Goal: Transaction & Acquisition: Purchase product/service

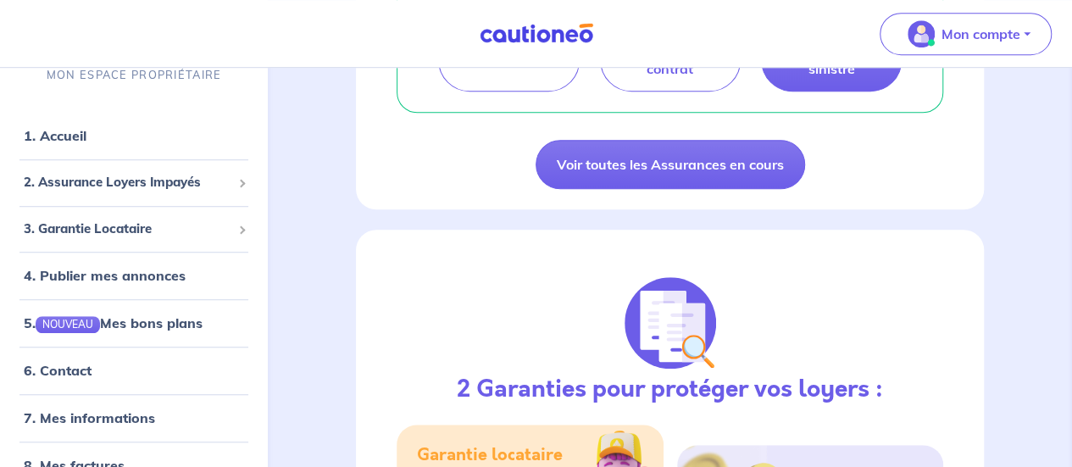
scroll to position [509, 0]
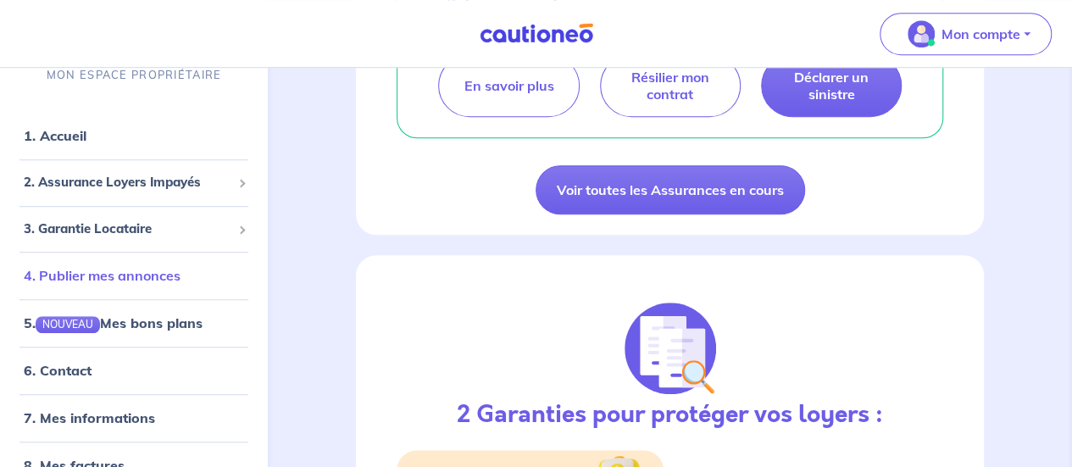
click at [127, 270] on link "4. Publier mes annonces" at bounding box center [102, 275] width 157 height 17
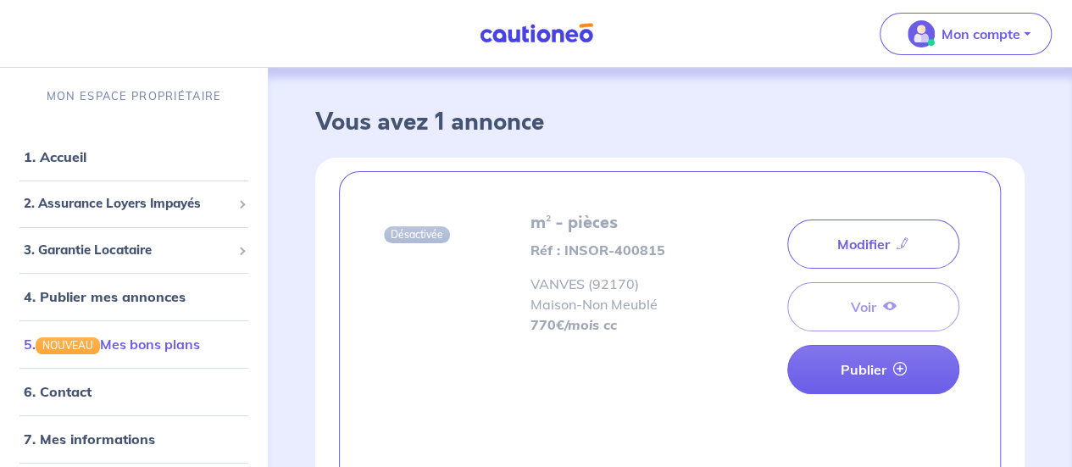
click at [170, 343] on link "5. NOUVEAU Mes bons plans" at bounding box center [112, 344] width 176 height 17
click at [114, 201] on span "2. Assurance Loyers Impayés" at bounding box center [128, 203] width 208 height 19
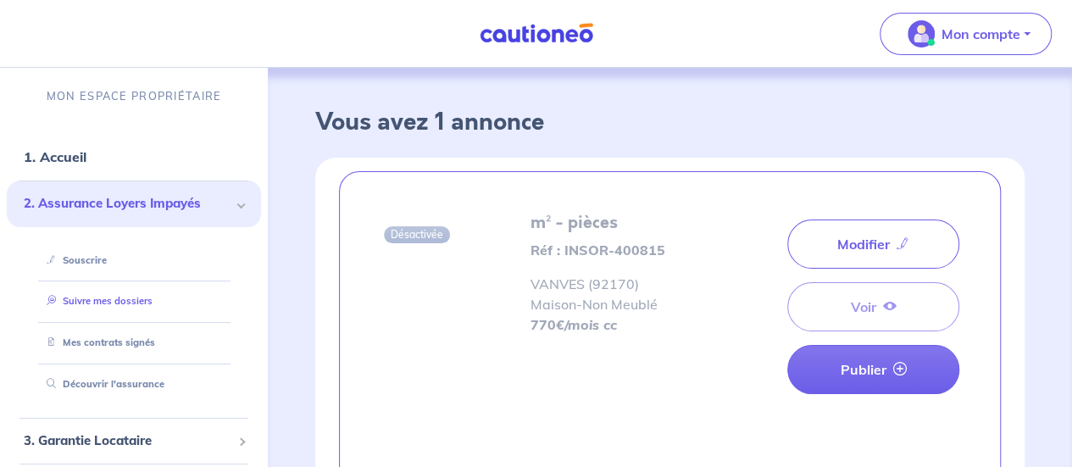
click at [106, 298] on link "Suivre mes dossiers" at bounding box center [96, 301] width 113 height 12
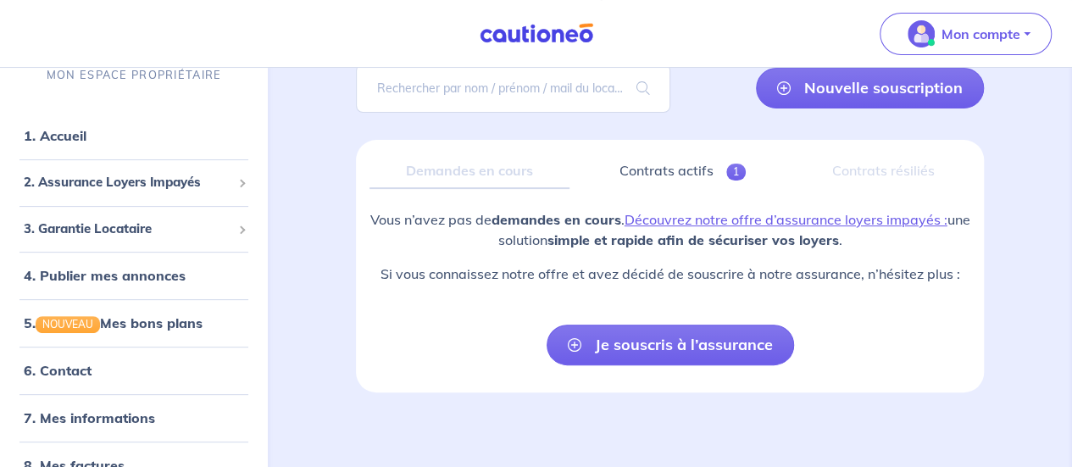
scroll to position [140, 0]
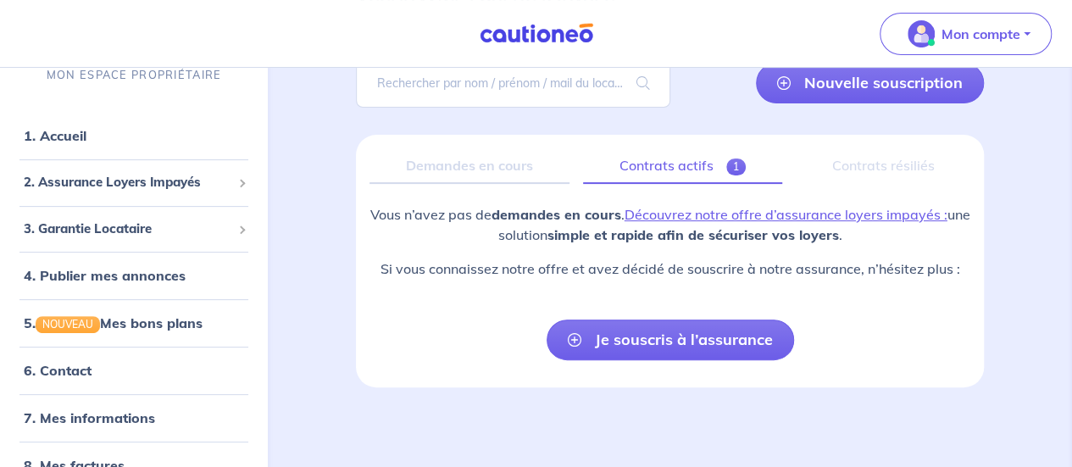
click at [705, 157] on link "Contrats actifs 1" at bounding box center [682, 166] width 199 height 36
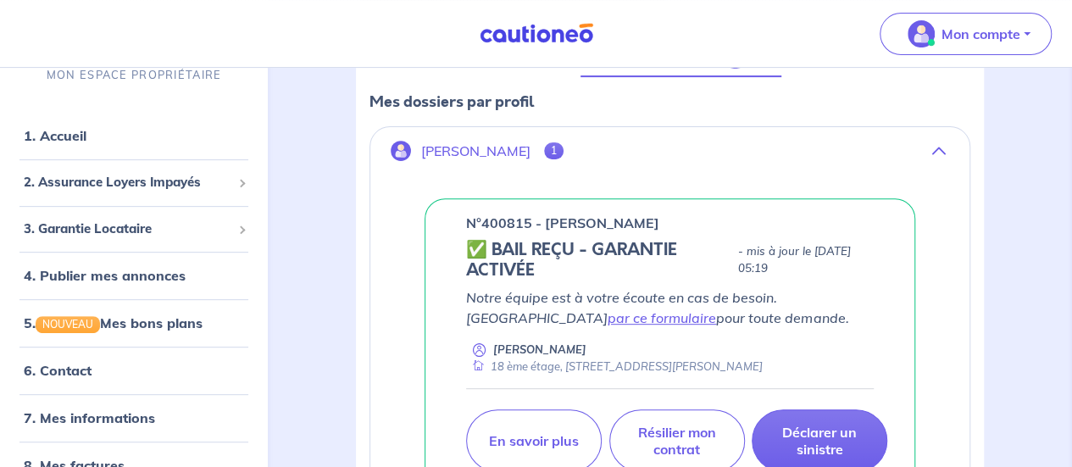
scroll to position [152, 0]
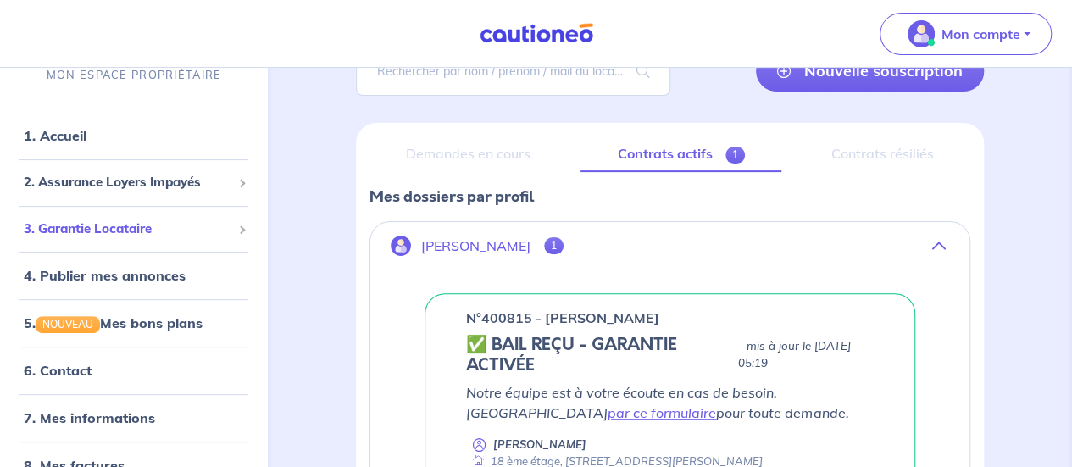
click at [171, 225] on span "3. Garantie Locataire" at bounding box center [128, 229] width 208 height 19
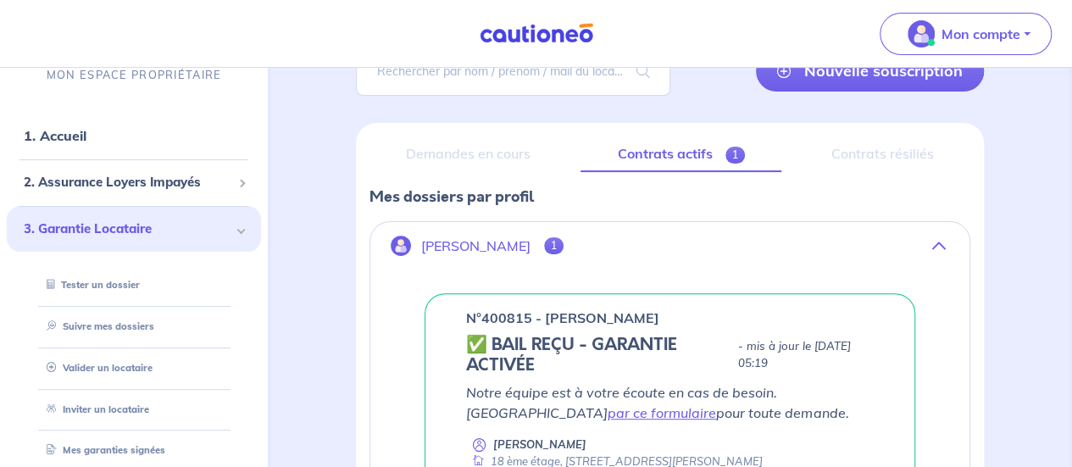
scroll to position [85, 0]
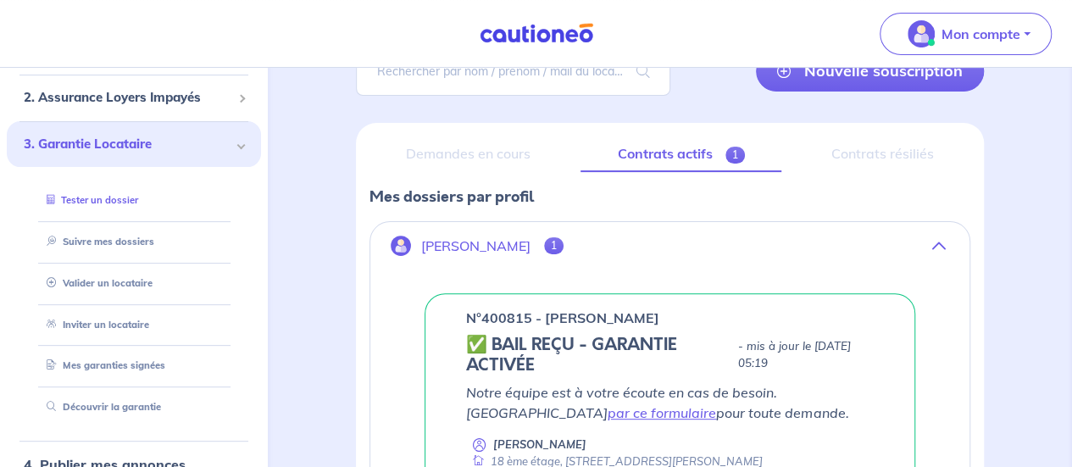
click at [120, 197] on link "Tester un dossier" at bounding box center [89, 200] width 98 height 12
click at [106, 282] on link "Valider un locataire" at bounding box center [95, 283] width 111 height 12
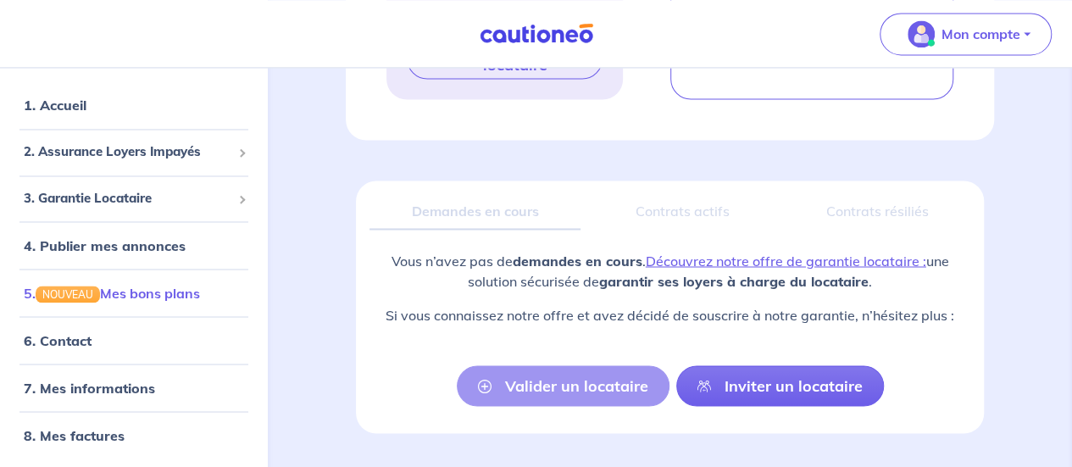
scroll to position [1379, 0]
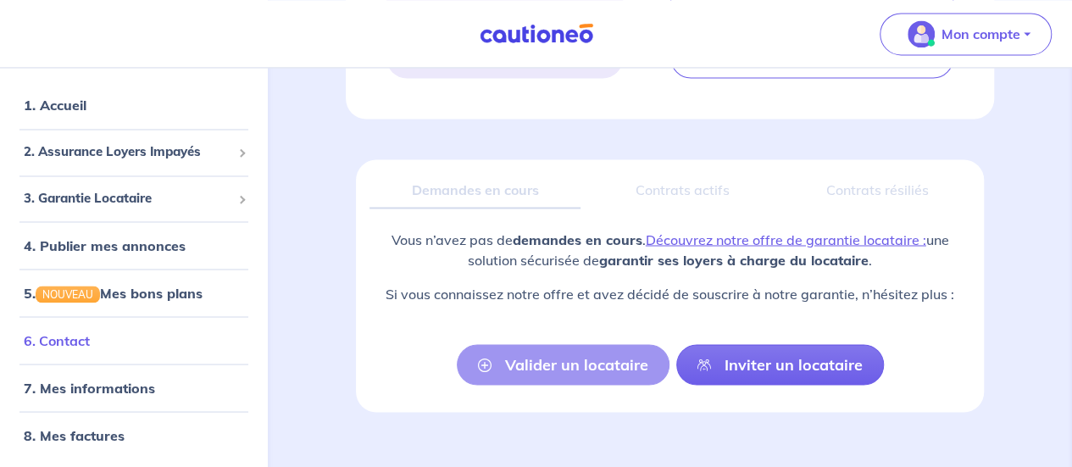
click at [61, 346] on link "6. Contact" at bounding box center [57, 339] width 66 height 17
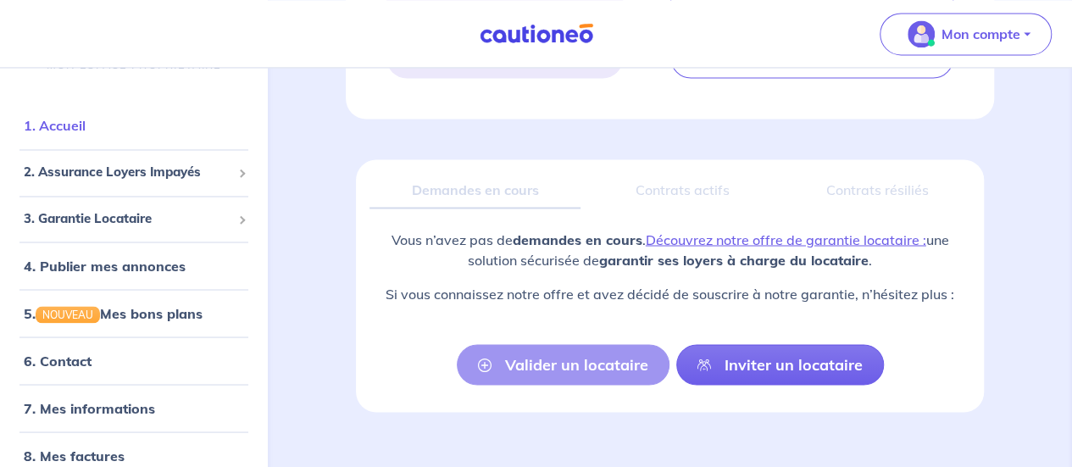
scroll to position [0, 0]
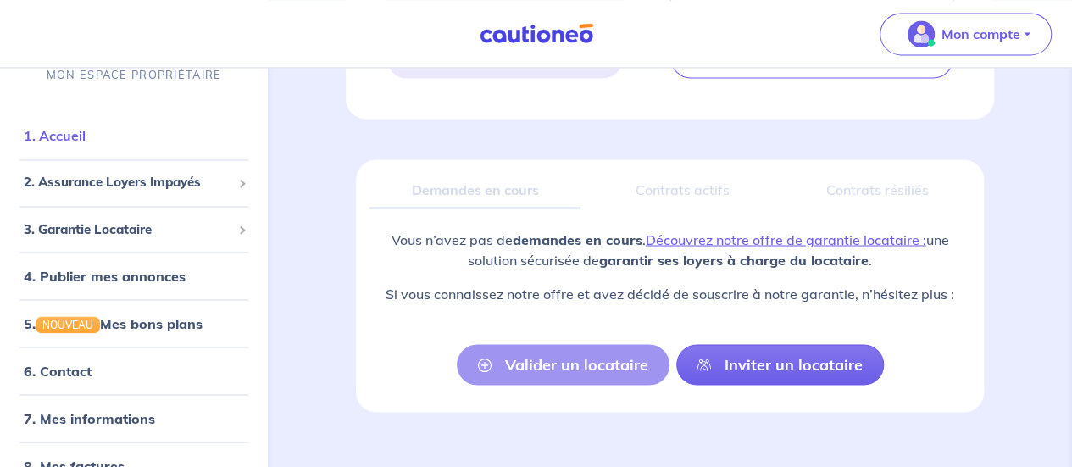
click at [83, 132] on link "1. Accueil" at bounding box center [55, 135] width 62 height 17
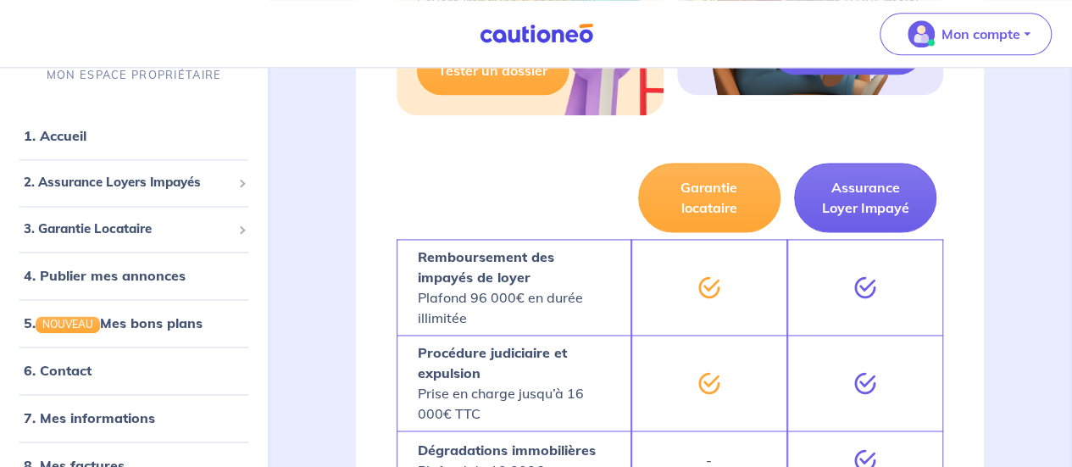
scroll to position [925, 0]
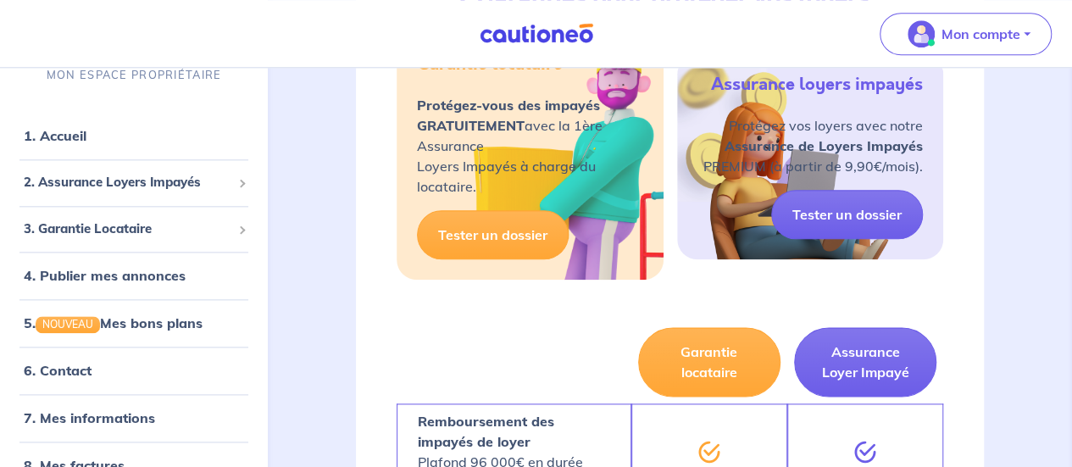
drag, startPoint x: 837, startPoint y: 384, endPoint x: 783, endPoint y: 311, distance: 90.4
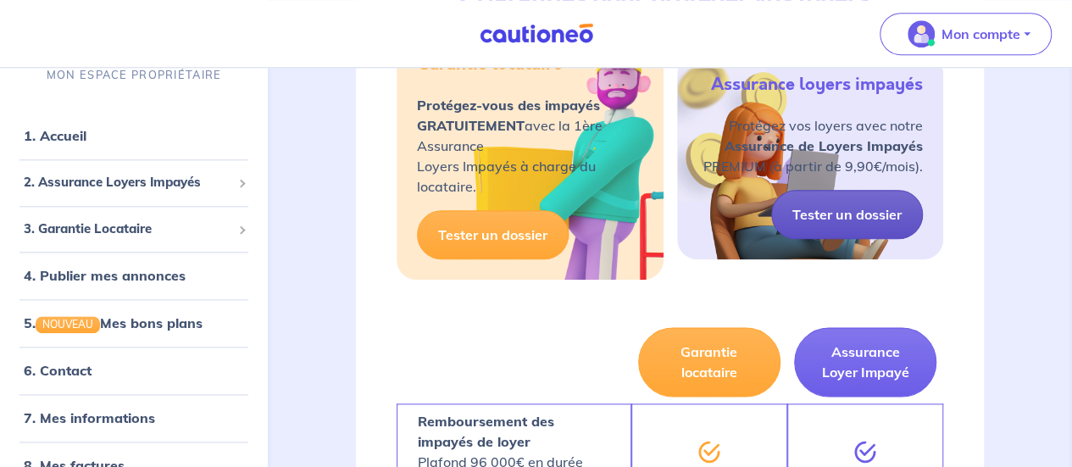
click at [807, 228] on link "Tester un dossier" at bounding box center [847, 214] width 152 height 49
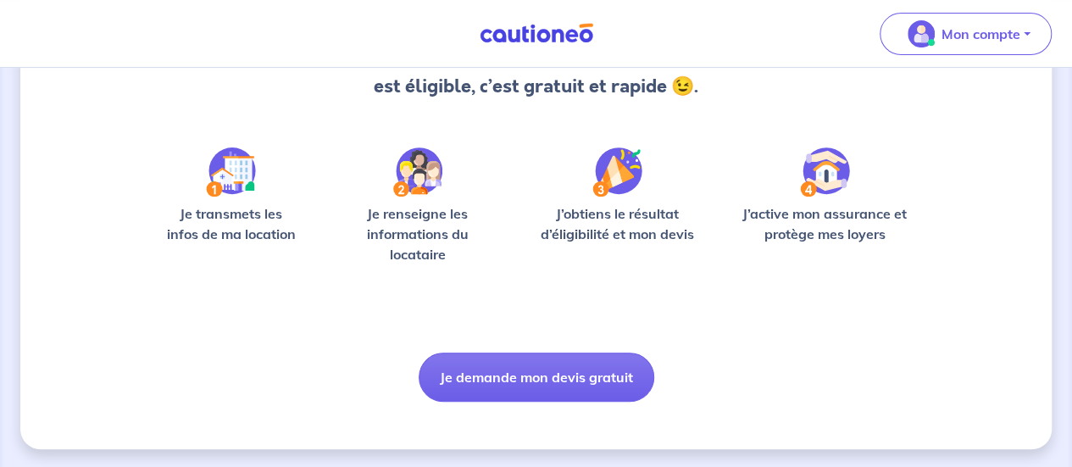
scroll to position [214, 0]
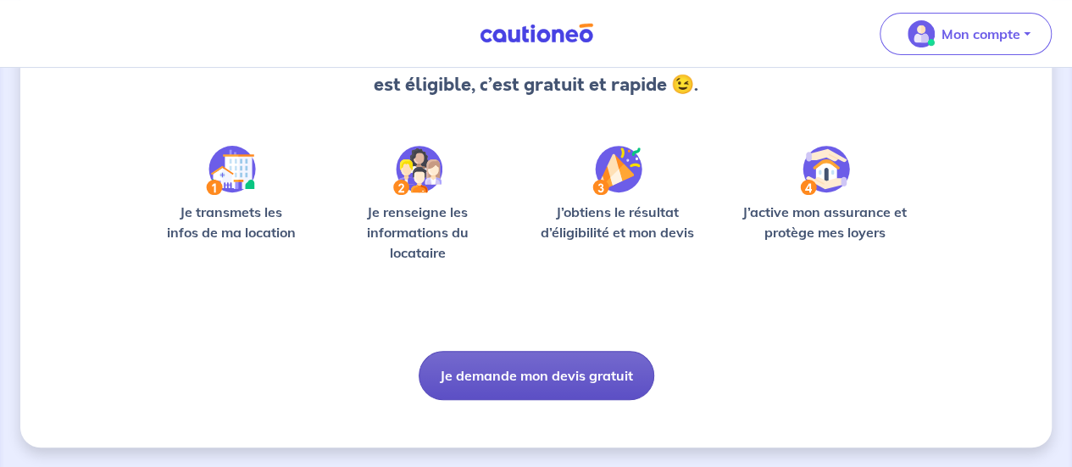
click at [534, 374] on button "Je demande mon devis gratuit" at bounding box center [537, 375] width 236 height 49
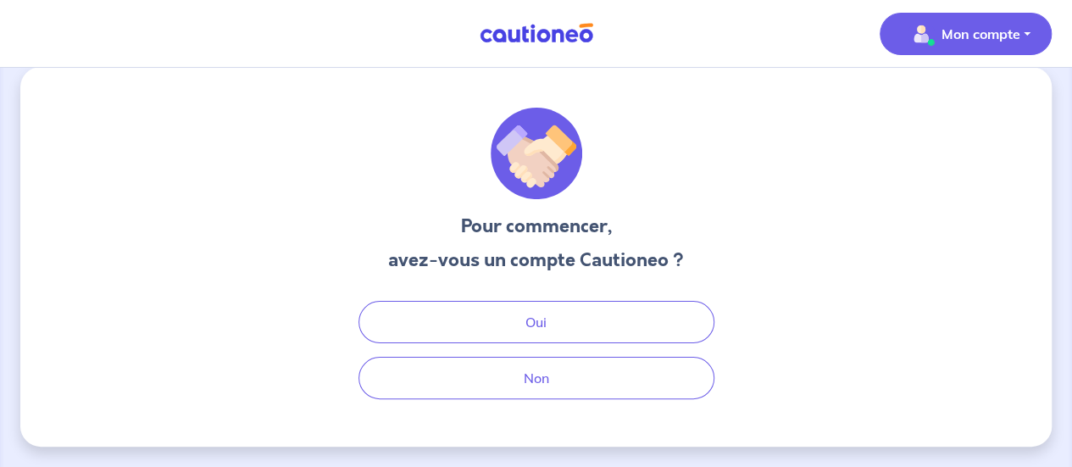
scroll to position [19, 0]
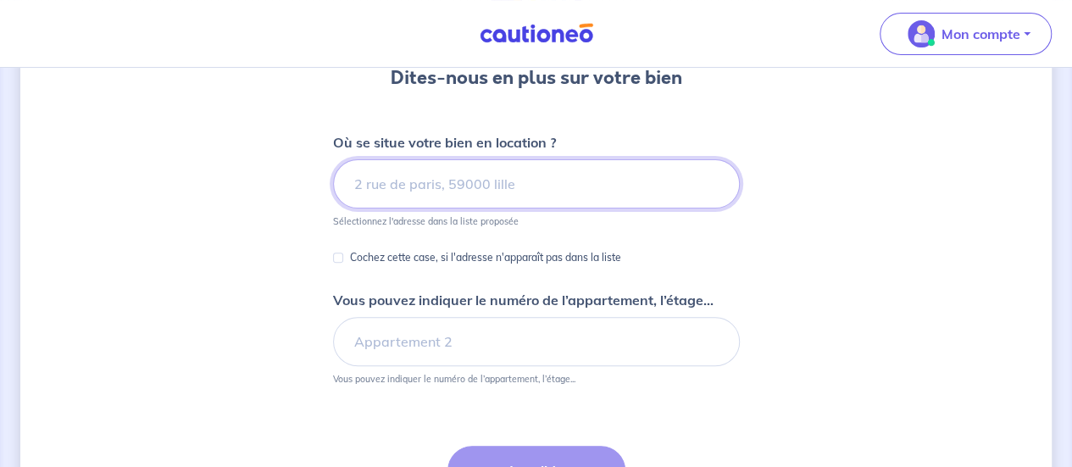
scroll to position [170, 0]
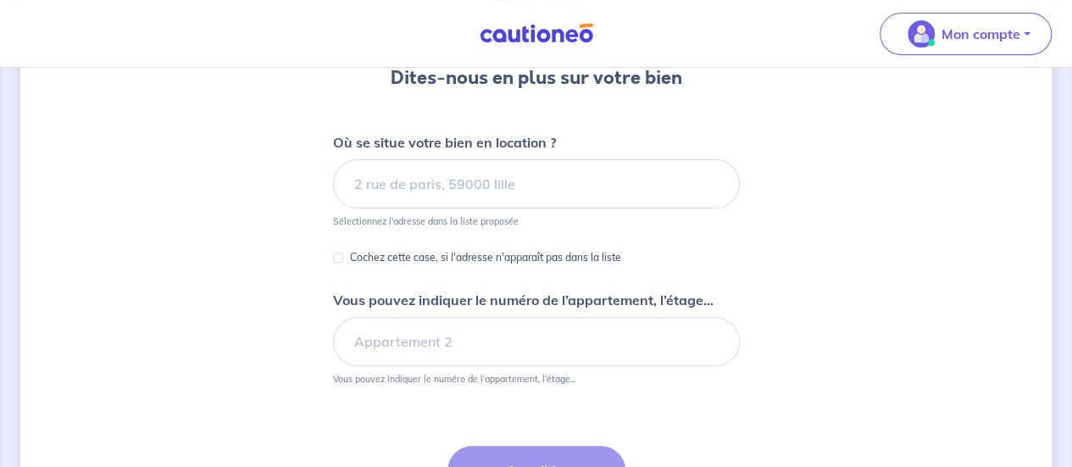
click at [470, 159] on div "Où se situe votre bien en location ? Sélectionnez l'adresse dans la liste propo…" at bounding box center [536, 179] width 407 height 95
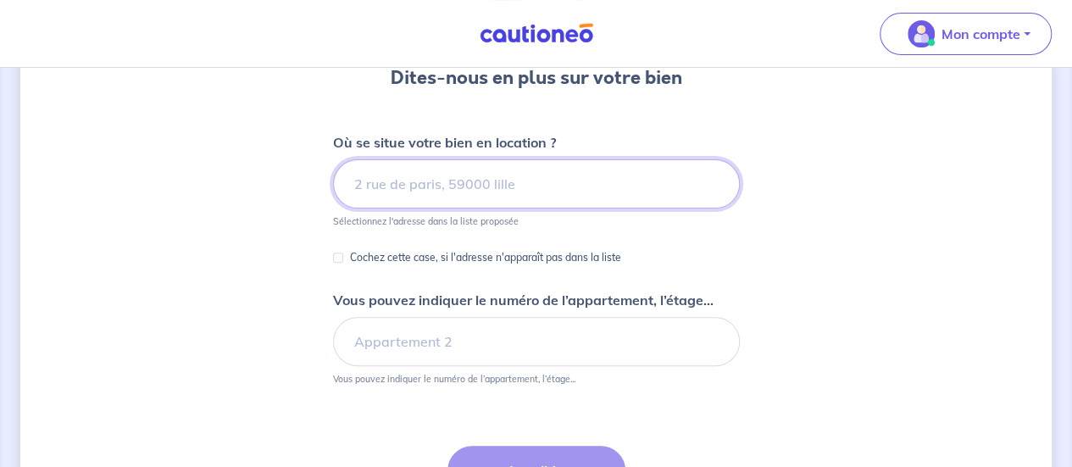
click at [470, 177] on input at bounding box center [536, 183] width 407 height 49
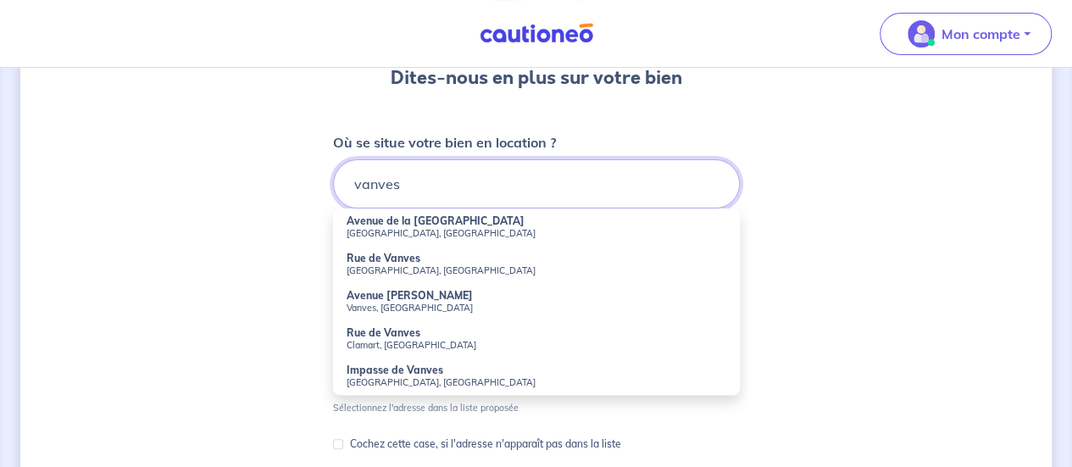
click at [355, 187] on input "vanves" at bounding box center [536, 183] width 407 height 49
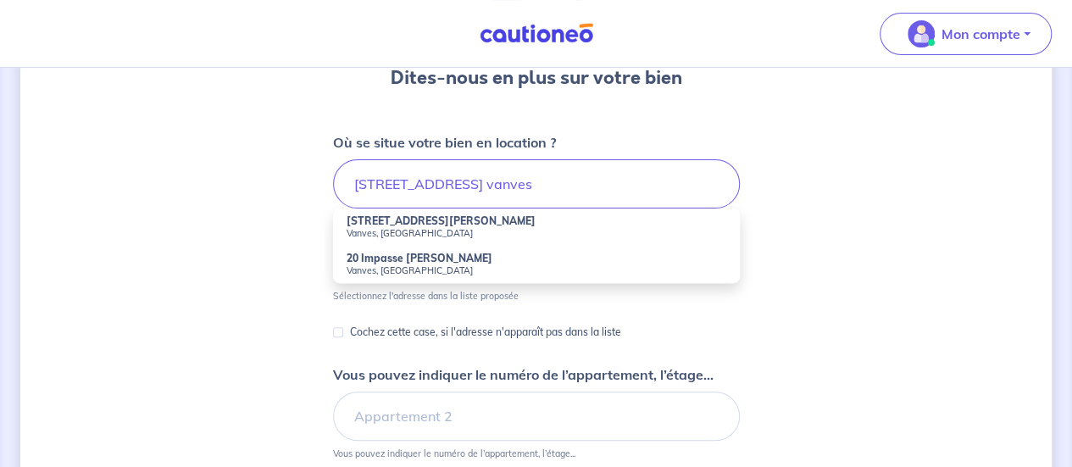
click at [371, 232] on small "Vanves, [GEOGRAPHIC_DATA]" at bounding box center [537, 233] width 380 height 12
type input "[STREET_ADDRESS][PERSON_NAME]"
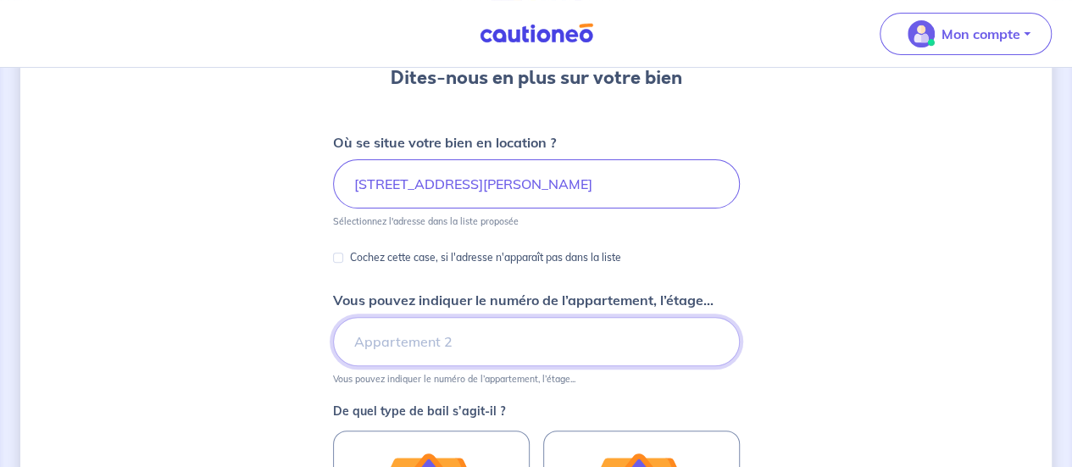
click at [393, 343] on input "Vous pouvez indiquer le numéro de l’appartement, l’étage..." at bounding box center [536, 341] width 407 height 49
type input "186"
click at [196, 369] on div "Dites-nous en plus sur votre bien Où se situe votre bien en location ? [STREET_…" at bounding box center [536, 363] width 1032 height 888
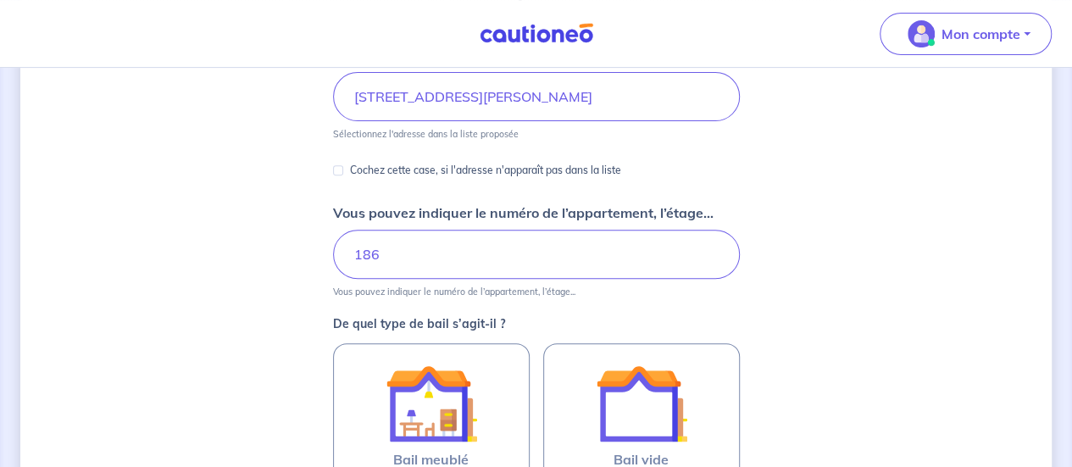
scroll to position [339, 0]
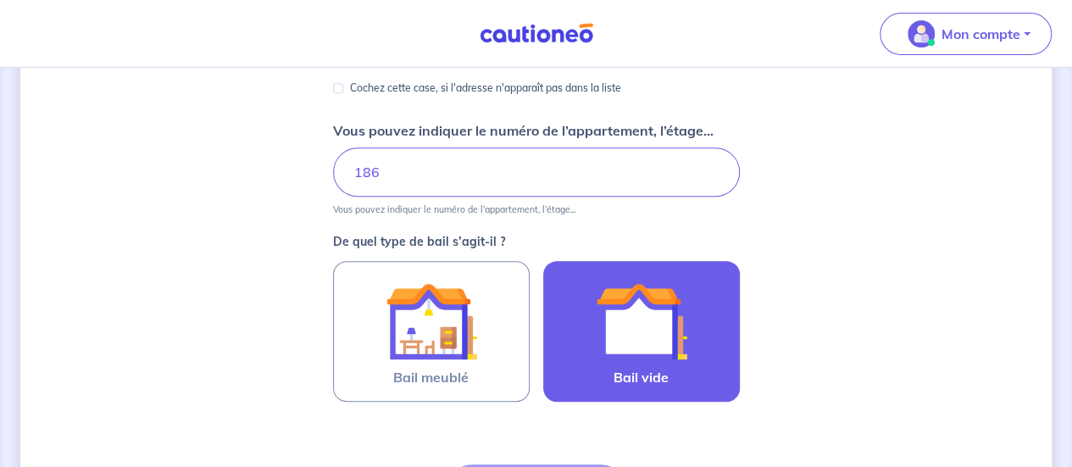
click at [636, 333] on img at bounding box center [642, 321] width 92 height 92
click at [0, 0] on input "Bail vide" at bounding box center [0, 0] width 0 height 0
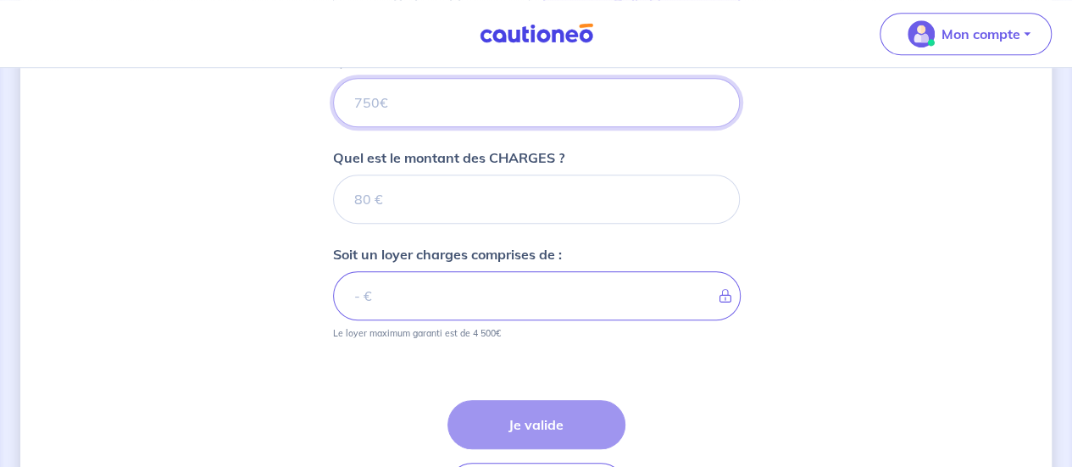
scroll to position [620, 0]
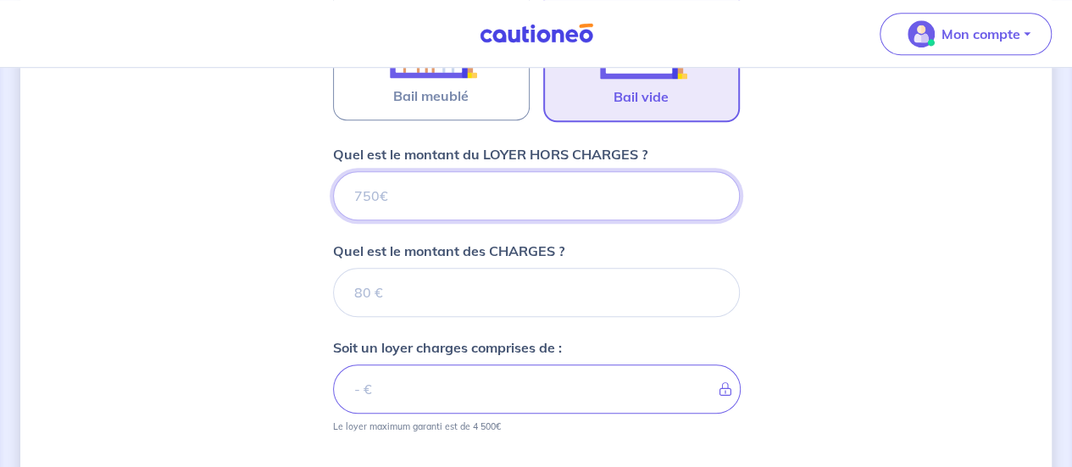
type input "8"
type input "840"
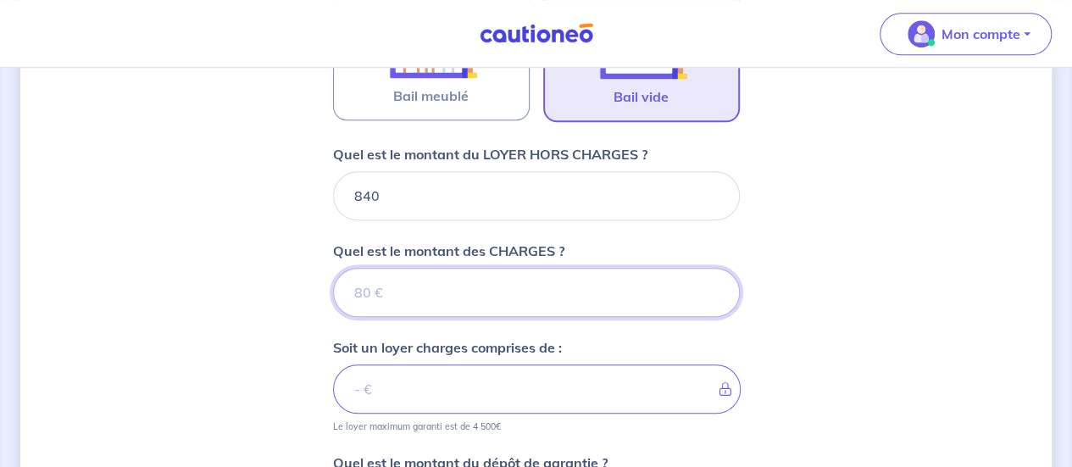
click at [492, 289] on input "Quel est le montant des CHARGES ?" at bounding box center [536, 292] width 407 height 49
type input "11"
type input "841"
type input "110"
type input "950"
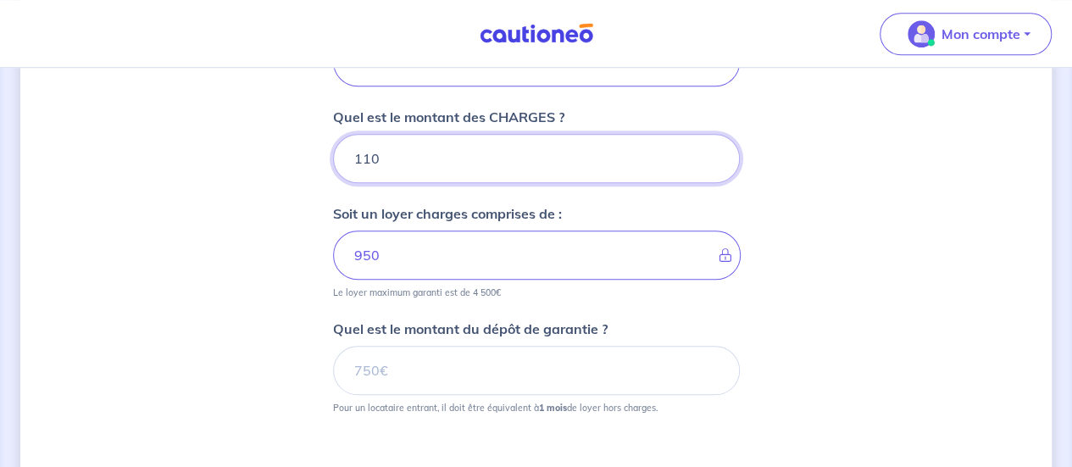
scroll to position [790, 0]
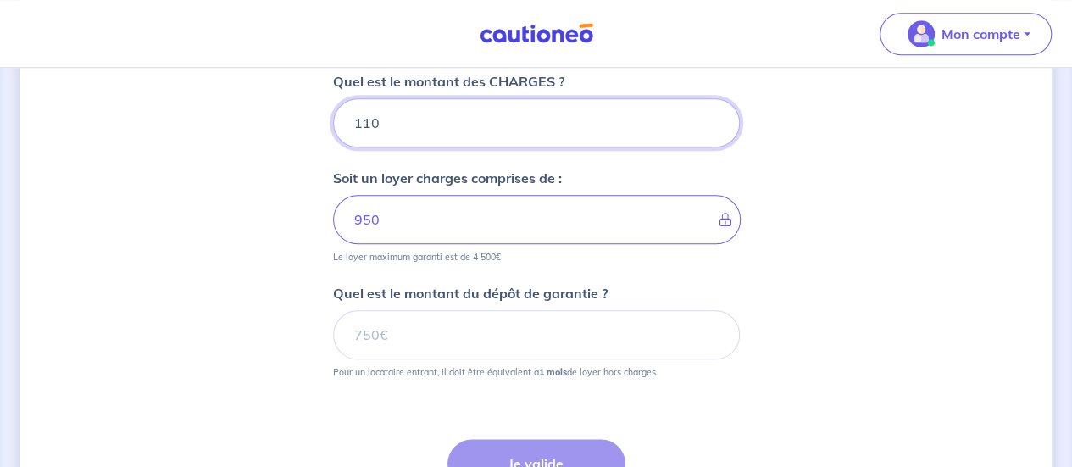
type input "110"
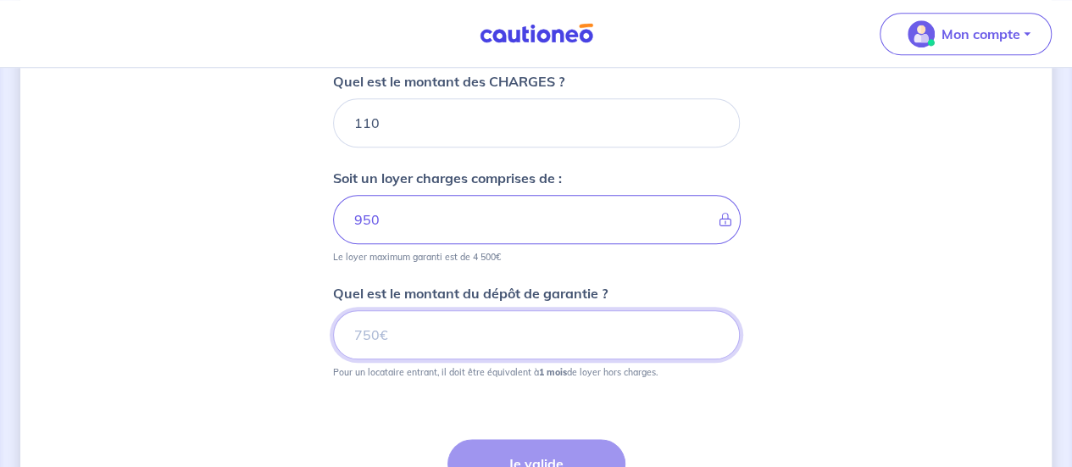
click at [441, 333] on input "Quel est le montant du dépôt de garantie ?" at bounding box center [536, 334] width 407 height 49
type input "840"
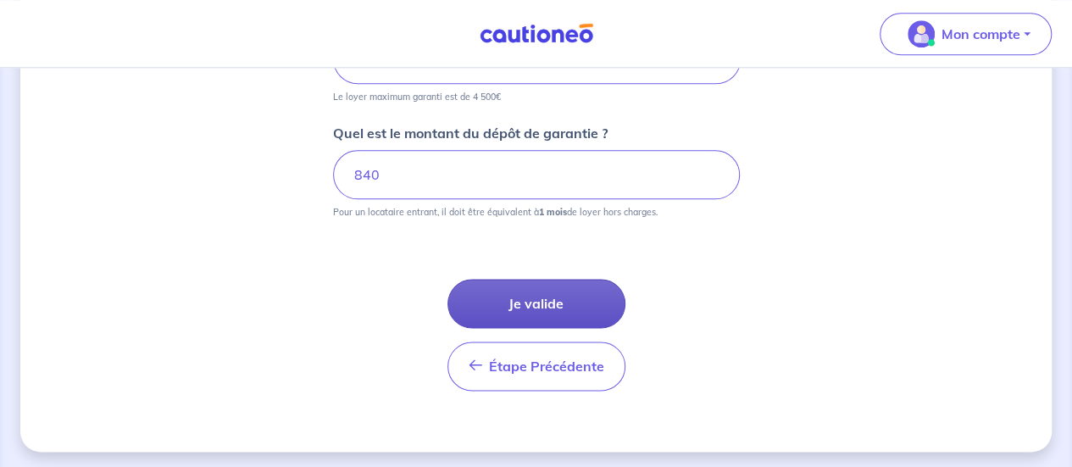
click at [486, 307] on button "Je valide" at bounding box center [537, 303] width 178 height 49
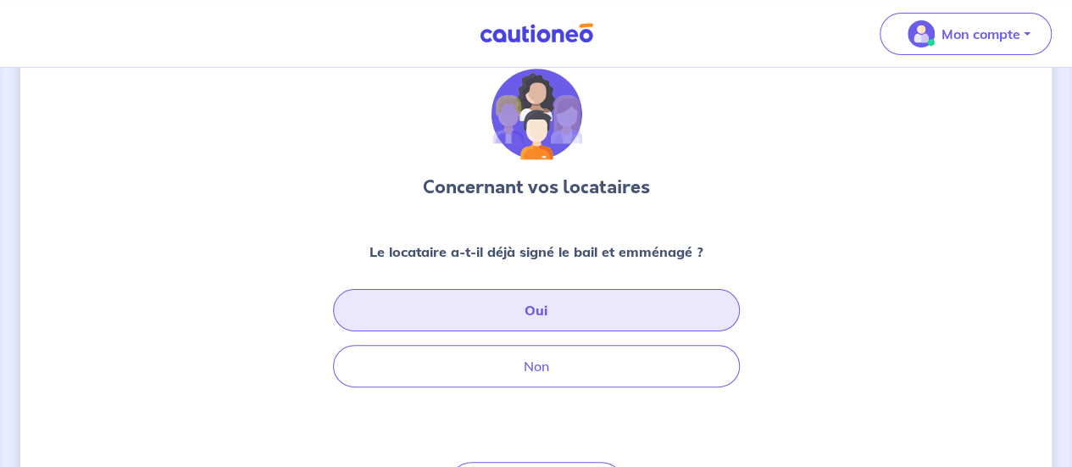
scroll to position [85, 0]
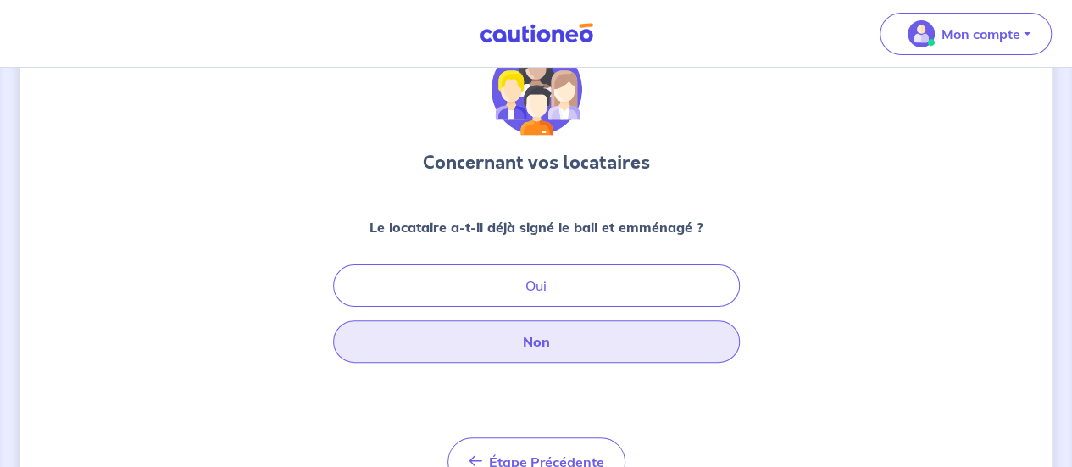
click at [490, 331] on button "Non" at bounding box center [536, 341] width 407 height 42
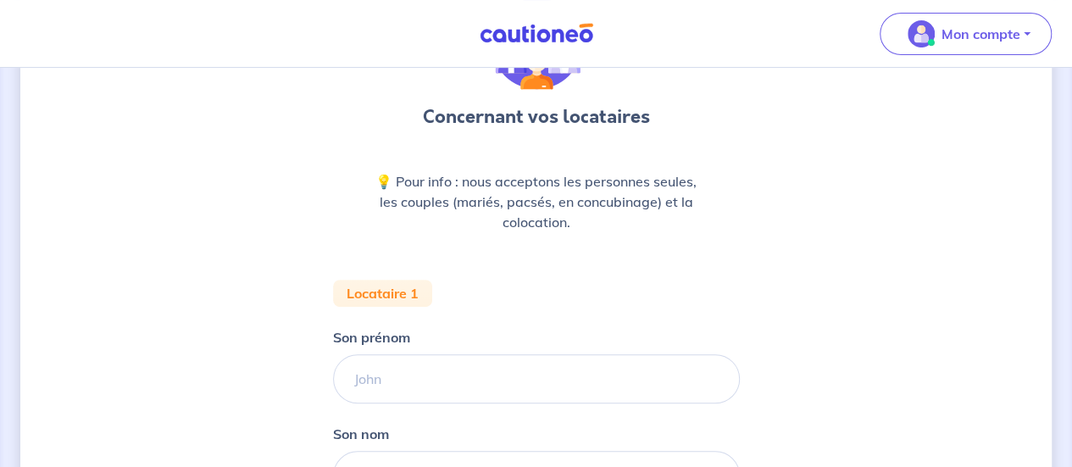
scroll to position [170, 0]
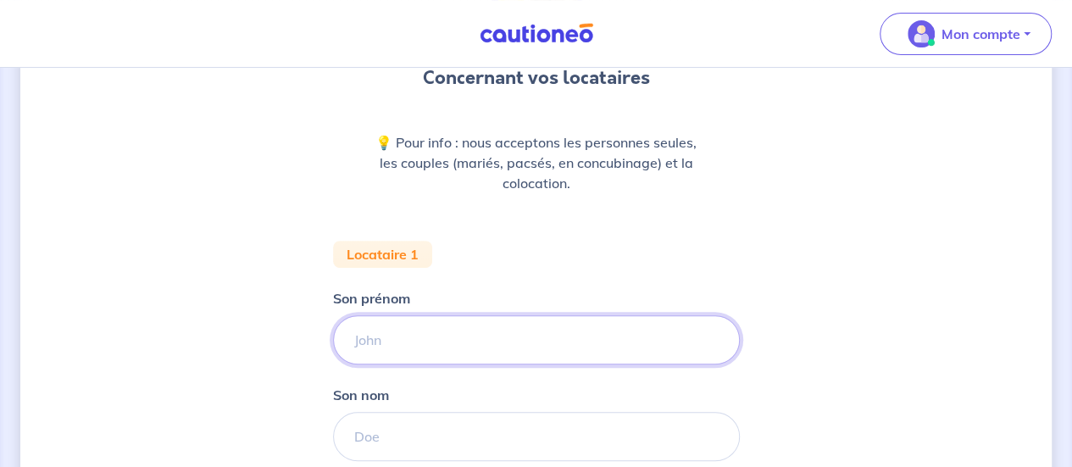
click at [494, 351] on input "Son prénom" at bounding box center [536, 339] width 407 height 49
type input "sam"
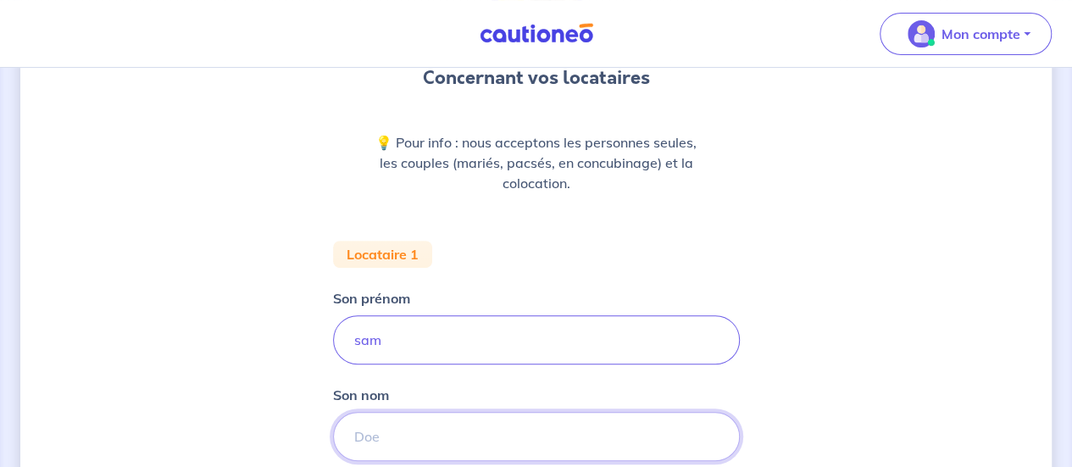
click at [459, 432] on input "Son nom" at bounding box center [536, 436] width 407 height 49
type input "Fitzner"
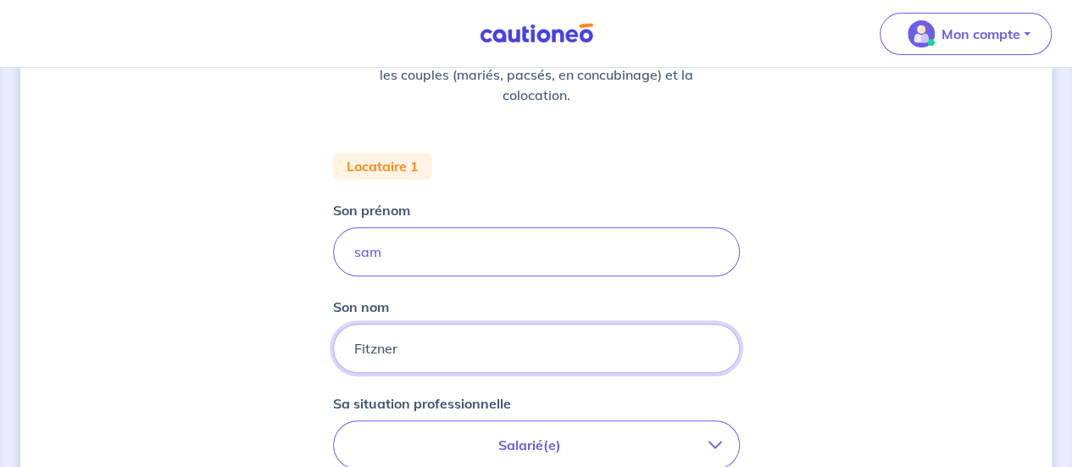
scroll to position [339, 0]
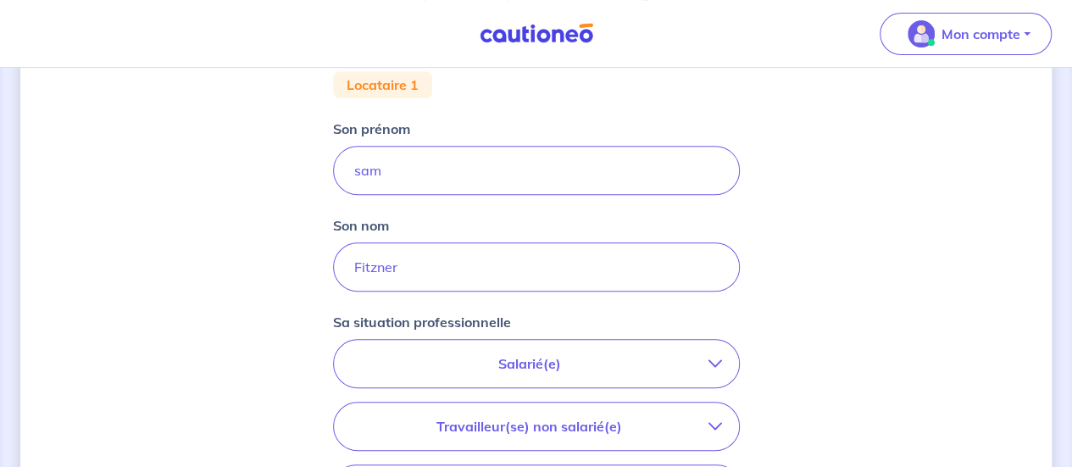
click at [442, 366] on p "Salarié(e)" at bounding box center [530, 363] width 358 height 20
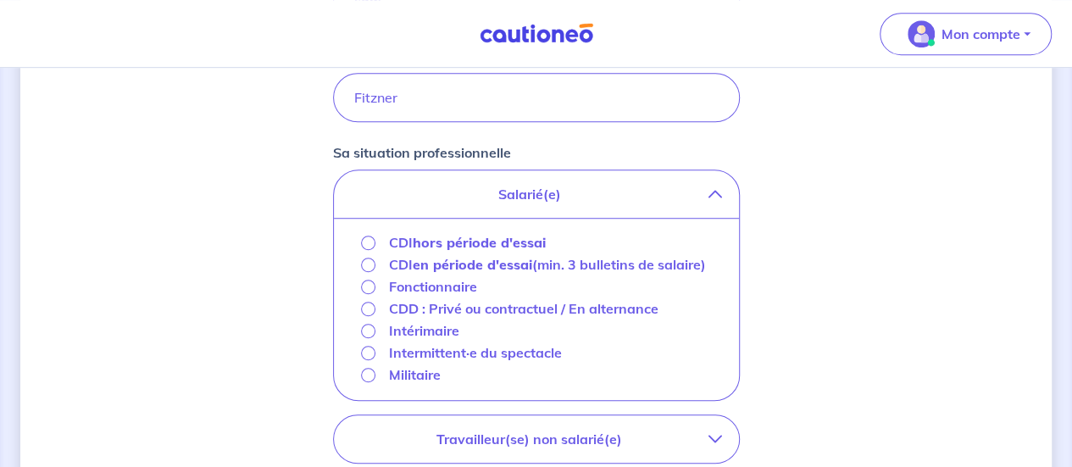
scroll to position [593, 0]
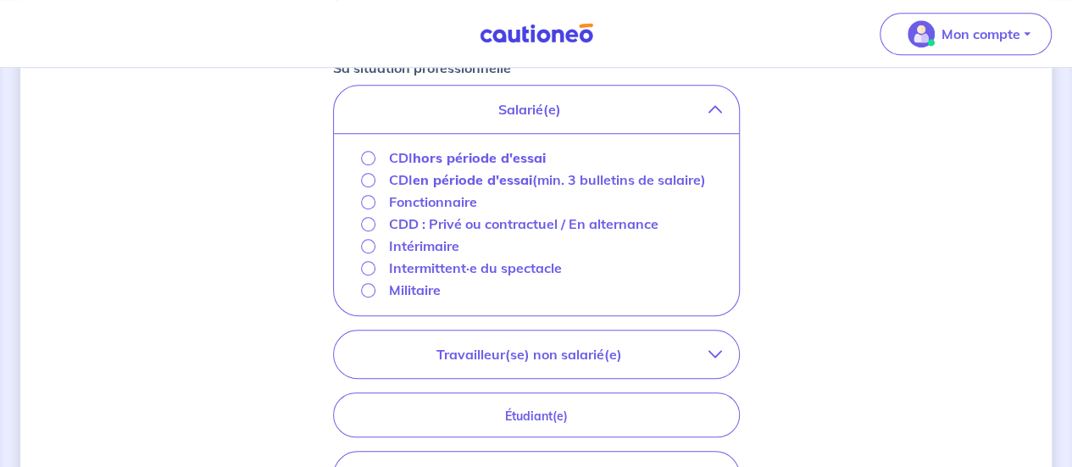
click at [417, 348] on p "Travailleur(se) non salarié(e)" at bounding box center [530, 354] width 358 height 20
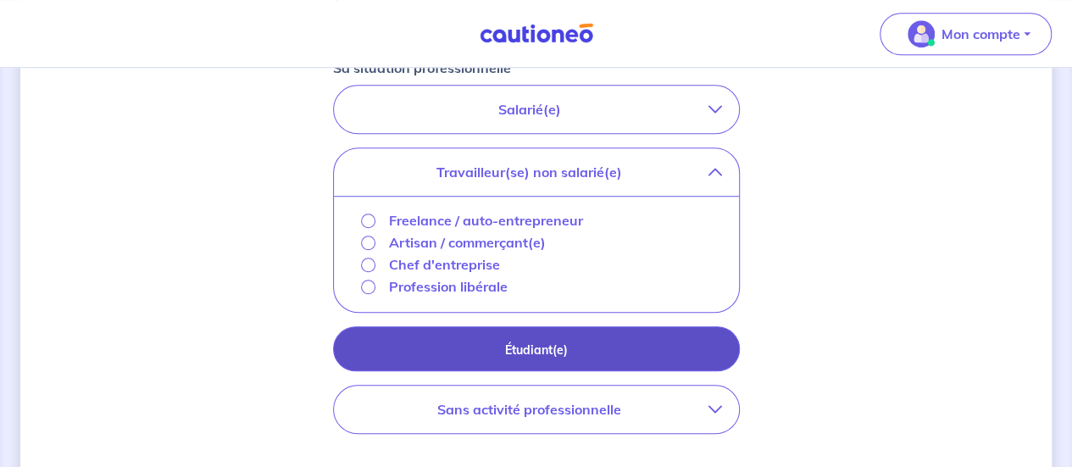
click at [417, 348] on p "Étudiant(e)" at bounding box center [536, 350] width 364 height 19
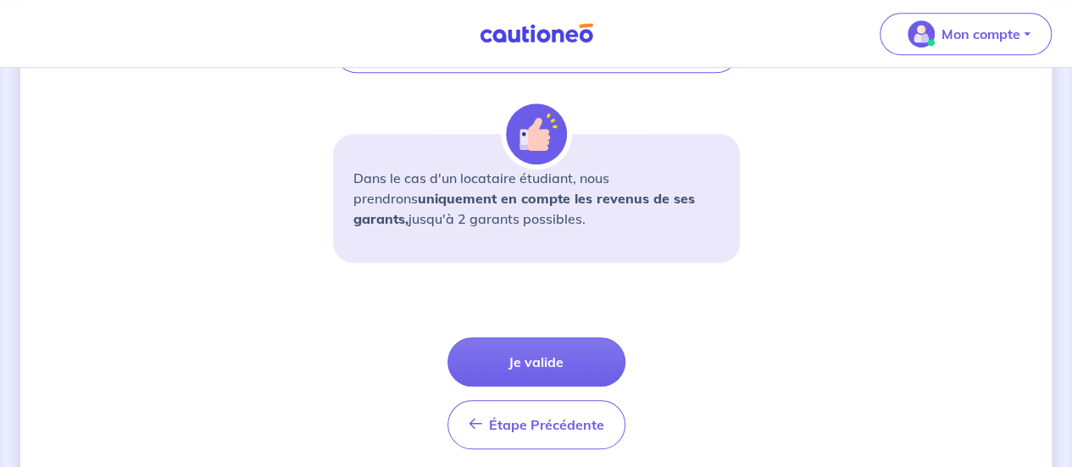
scroll to position [714, 0]
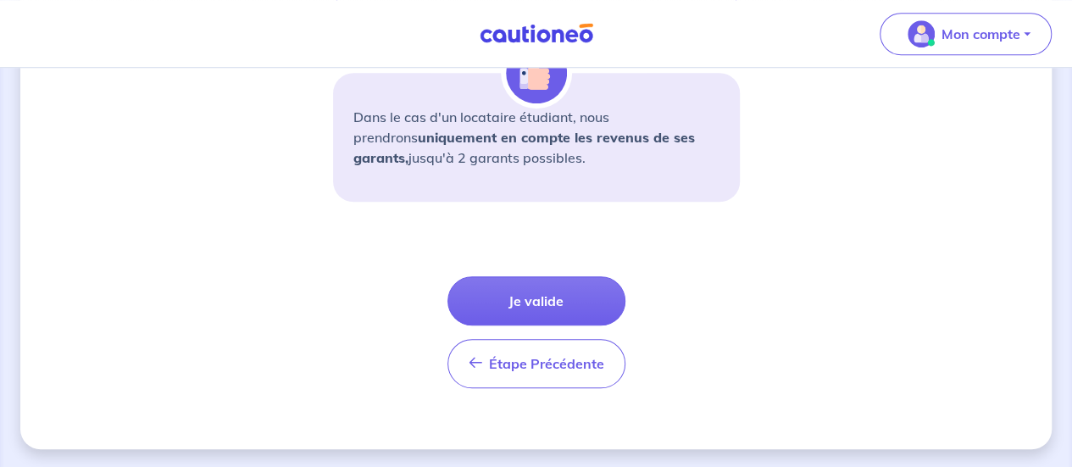
click at [509, 296] on button "Je valide" at bounding box center [537, 300] width 178 height 49
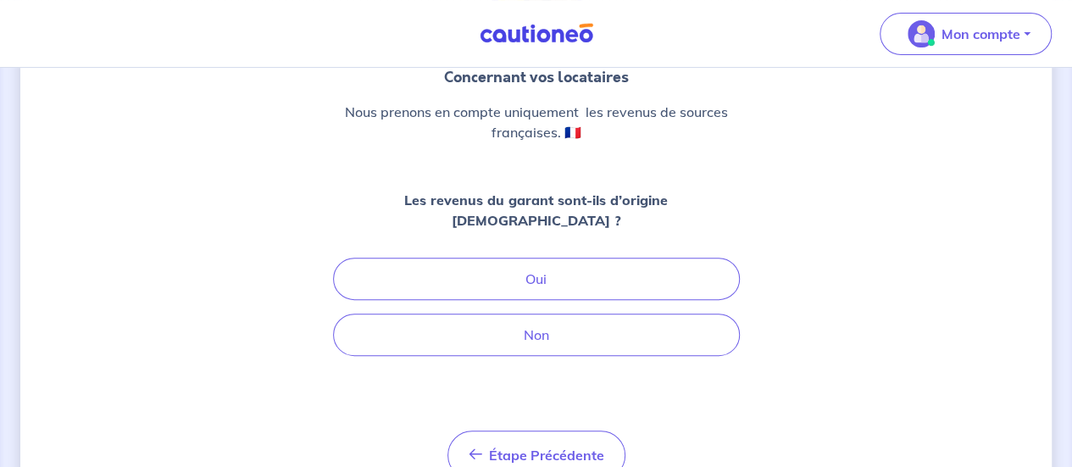
scroll to position [170, 0]
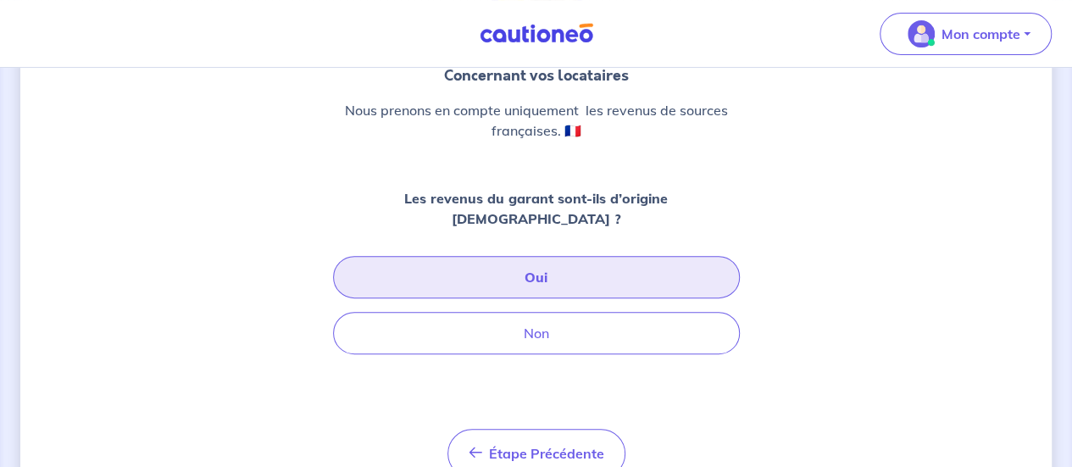
click at [501, 260] on button "Oui" at bounding box center [536, 277] width 407 height 42
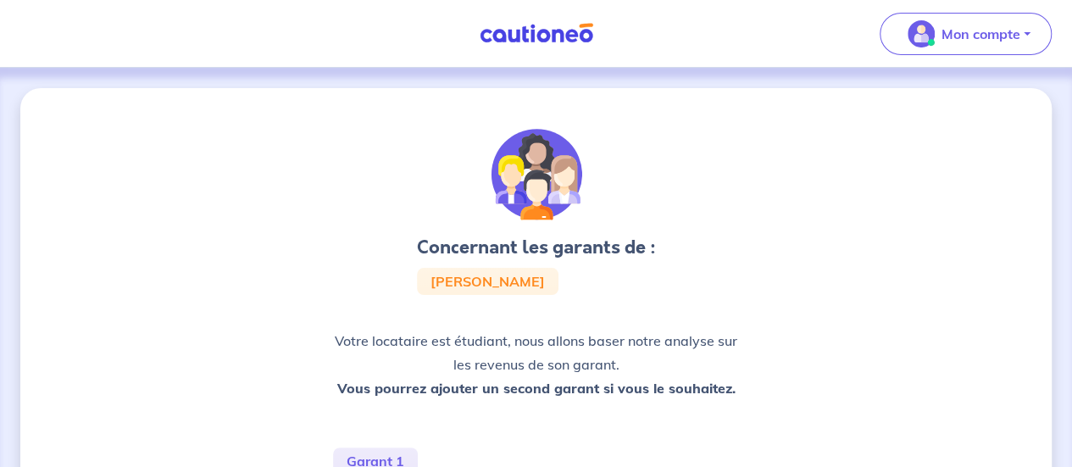
click at [515, 31] on img at bounding box center [536, 33] width 127 height 21
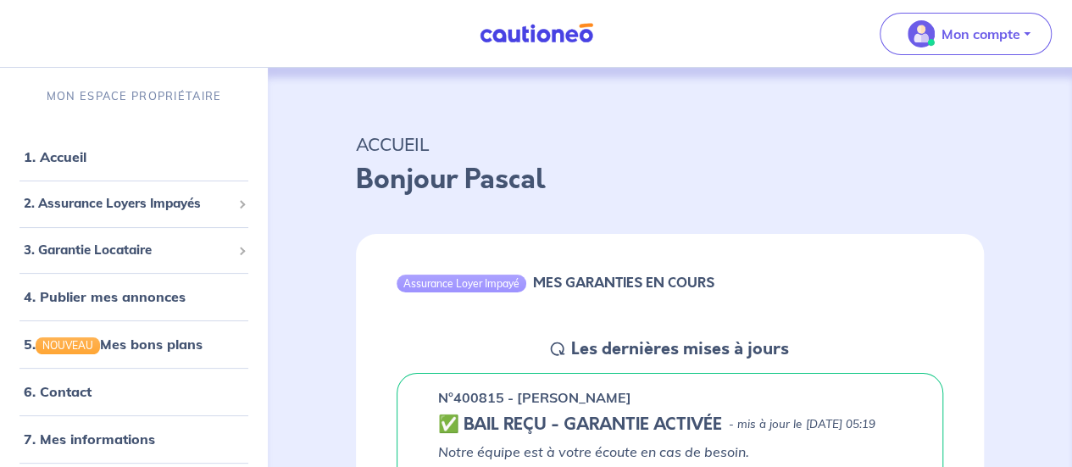
click at [515, 27] on img at bounding box center [536, 33] width 127 height 21
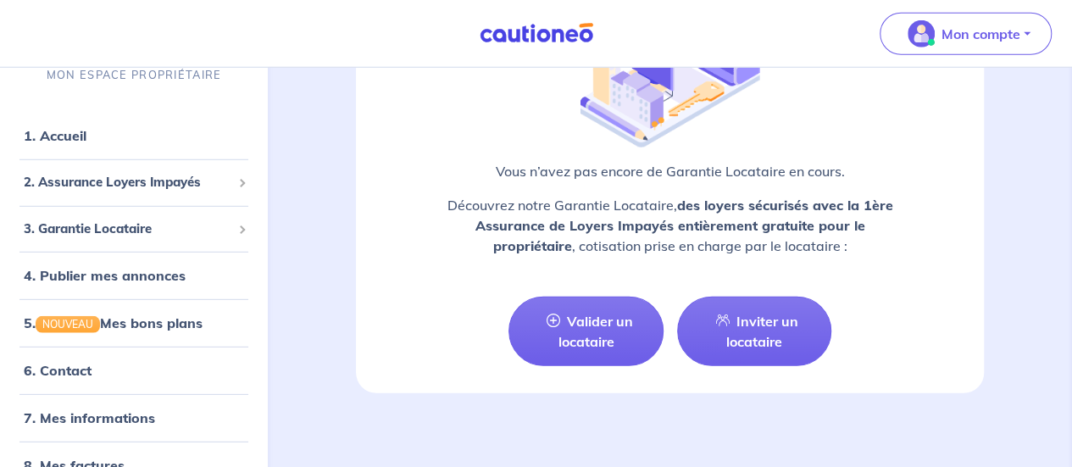
scroll to position [2366, 0]
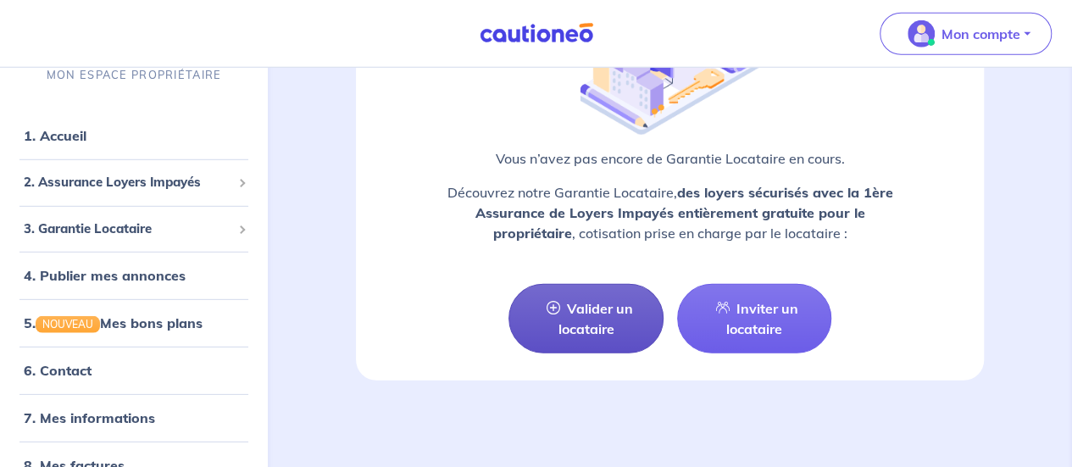
click at [565, 324] on link "Valider un locataire" at bounding box center [586, 319] width 154 height 70
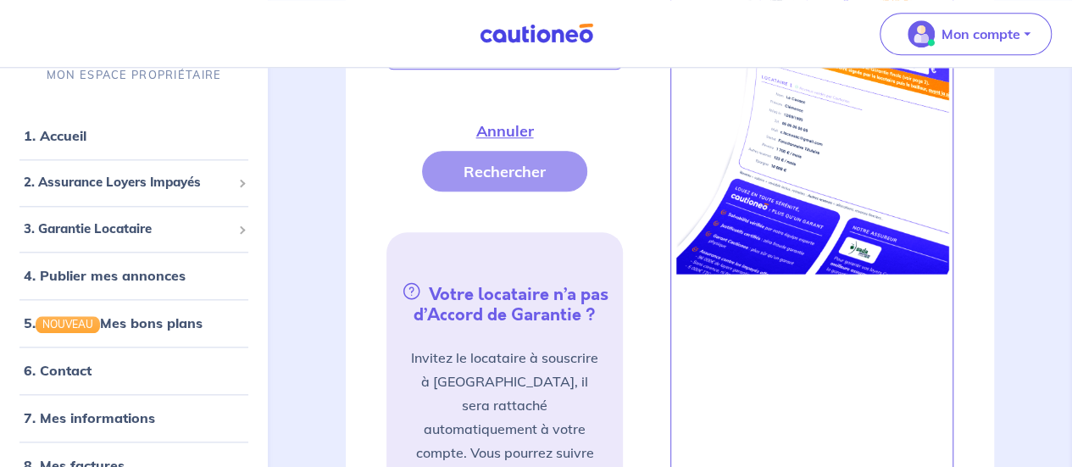
scroll to position [1379, 0]
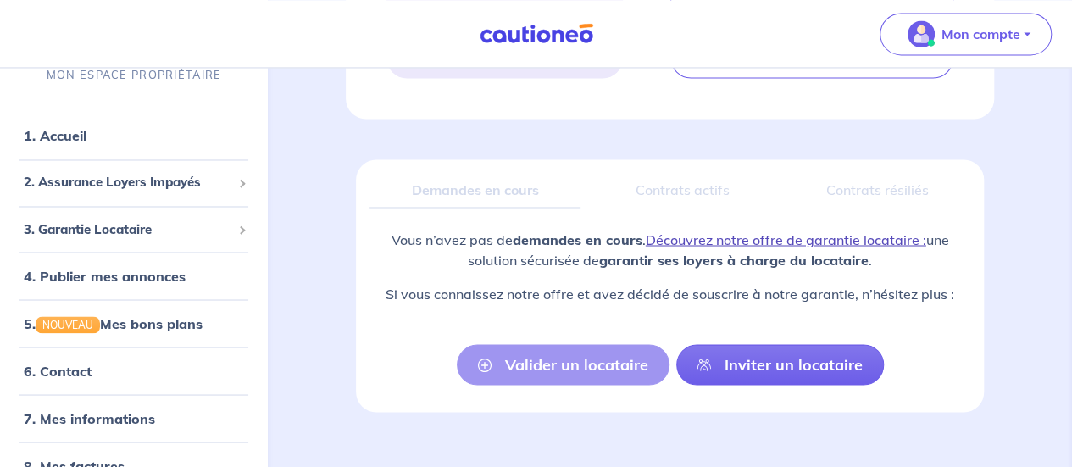
click at [698, 231] on link "Découvrez notre offre de garantie locataire :" at bounding box center [786, 239] width 281 height 17
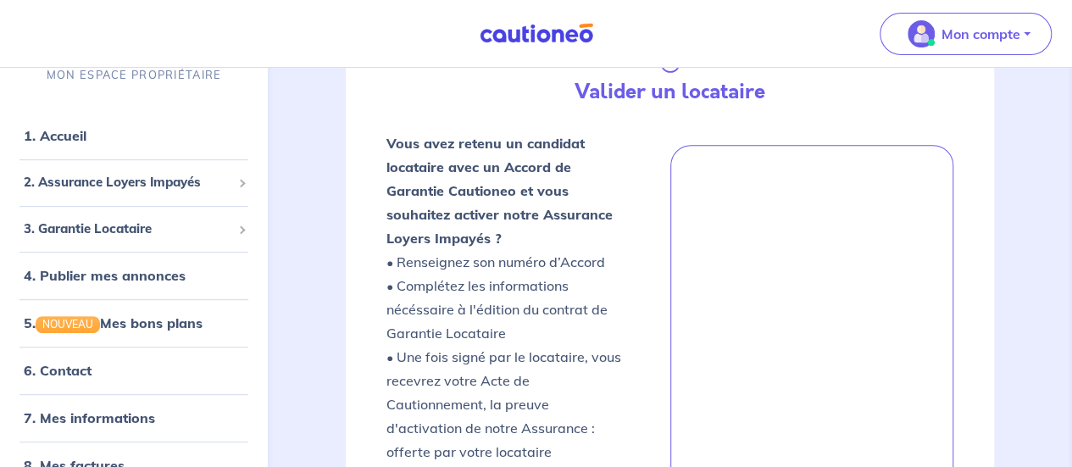
scroll to position [0, 0]
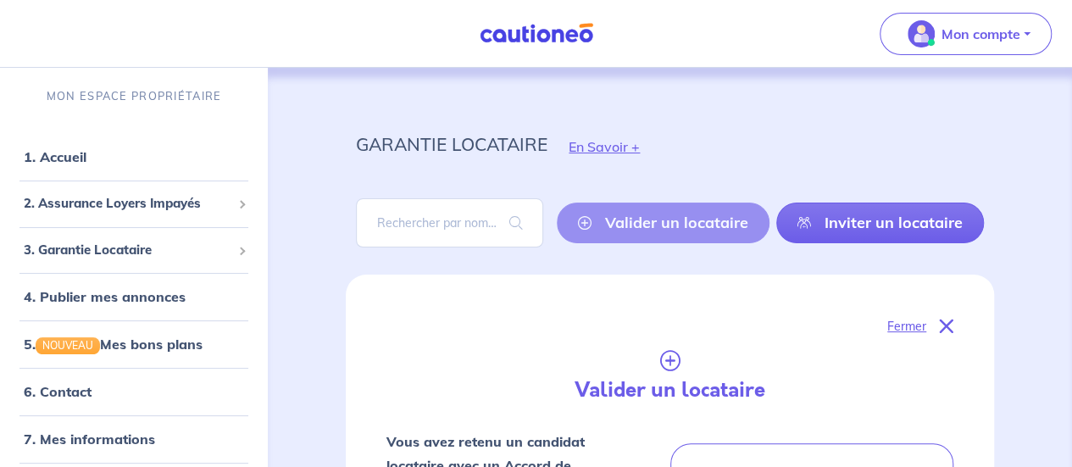
click at [120, 209] on span "2. Assurance Loyers Impayés" at bounding box center [128, 203] width 208 height 19
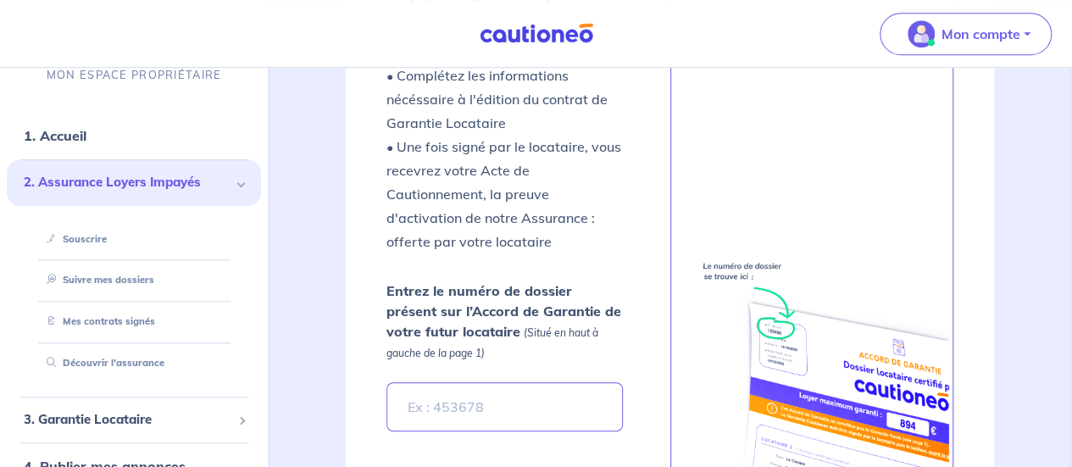
scroll to position [85, 0]
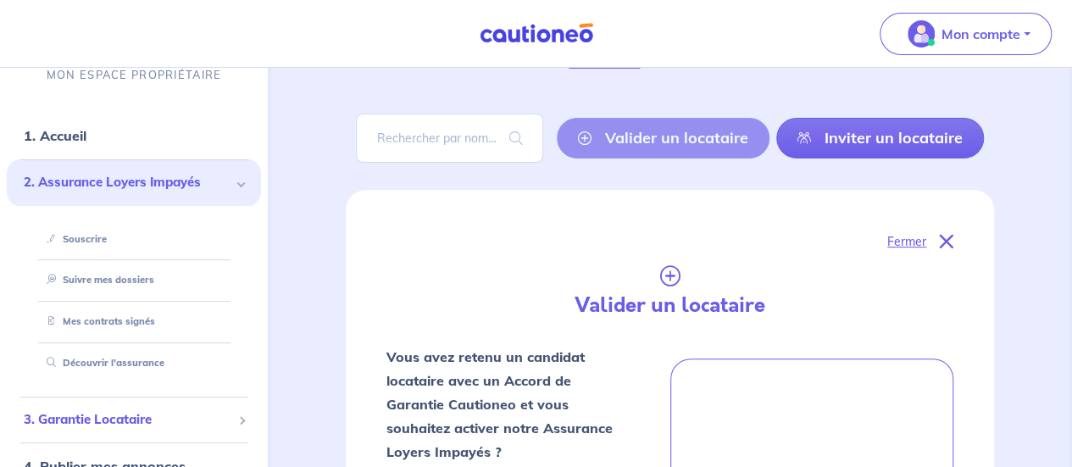
click at [128, 420] on span "3. Garantie Locataire" at bounding box center [128, 419] width 208 height 19
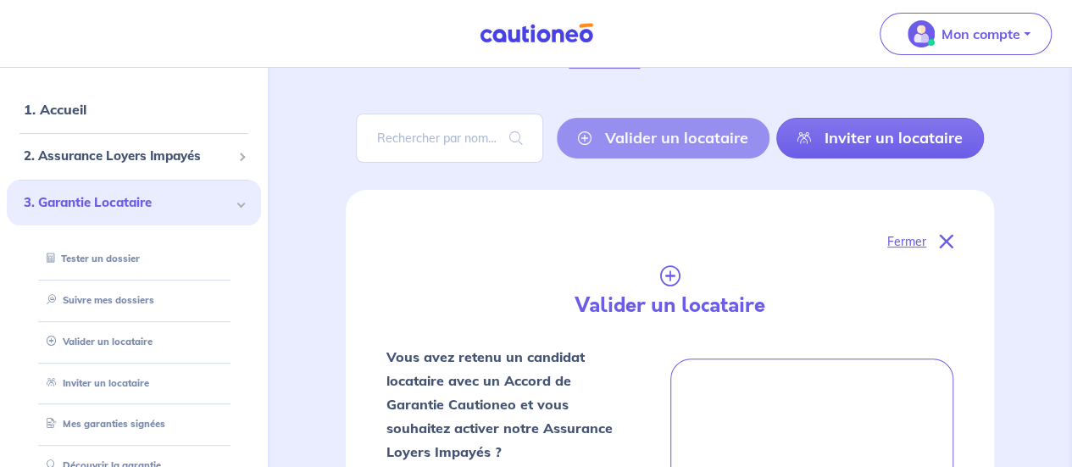
scroll to position [0, 0]
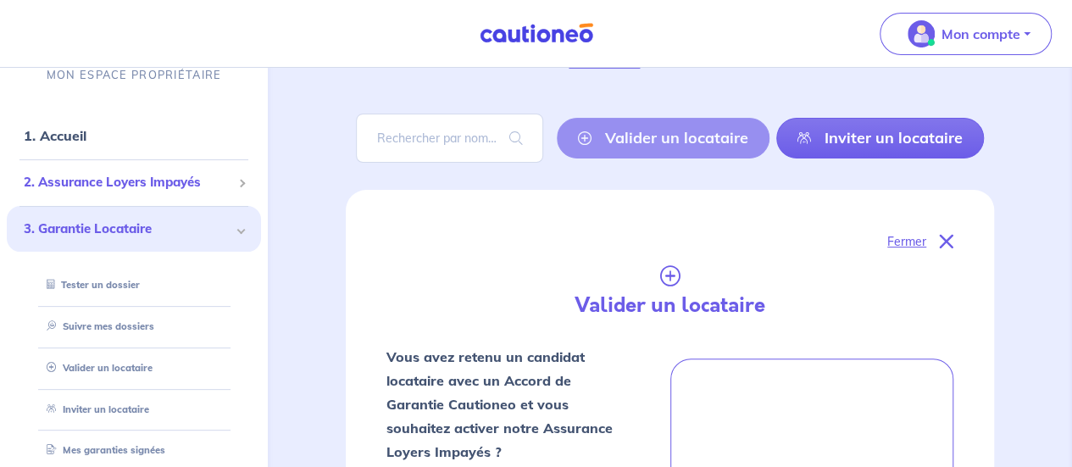
click at [109, 189] on span "2. Assurance Loyers Impayés" at bounding box center [128, 182] width 208 height 19
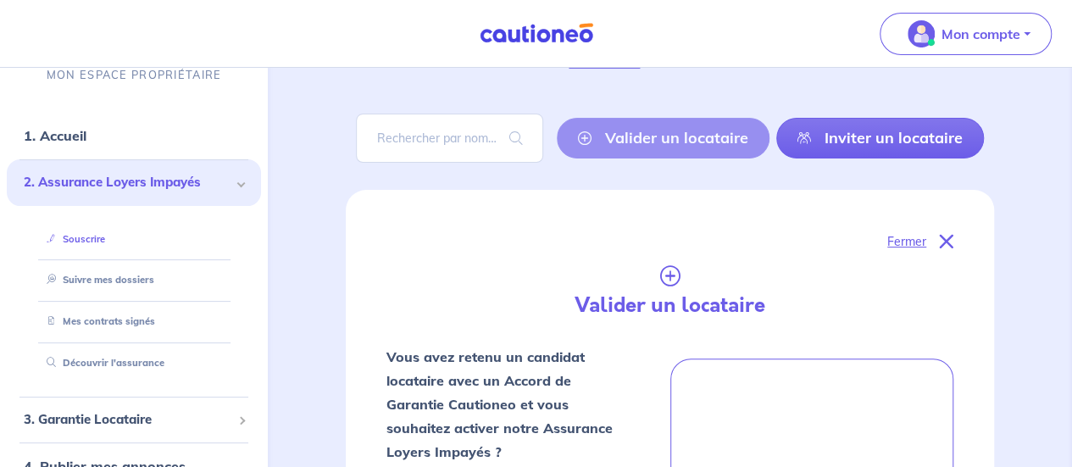
click at [105, 233] on link "Souscrire" at bounding box center [72, 239] width 65 height 12
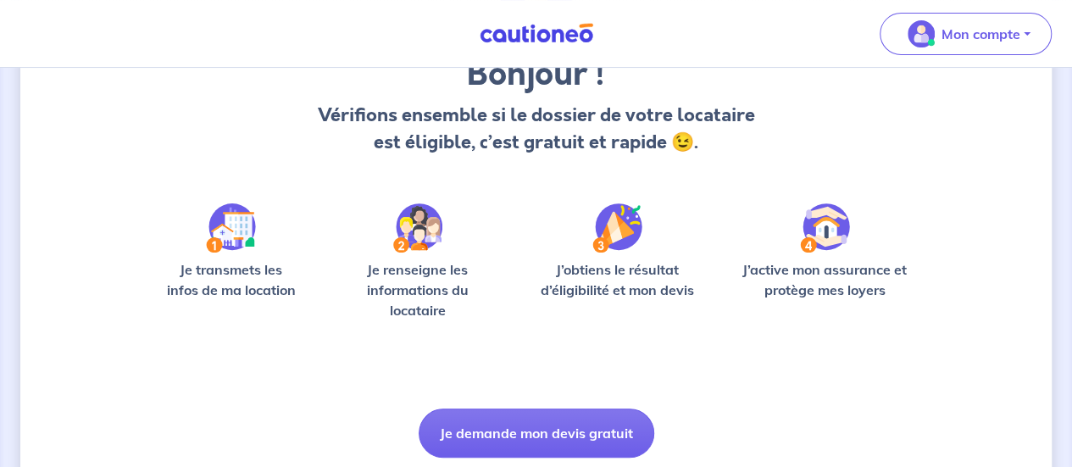
scroll to position [170, 0]
